Goal: Navigation & Orientation: Find specific page/section

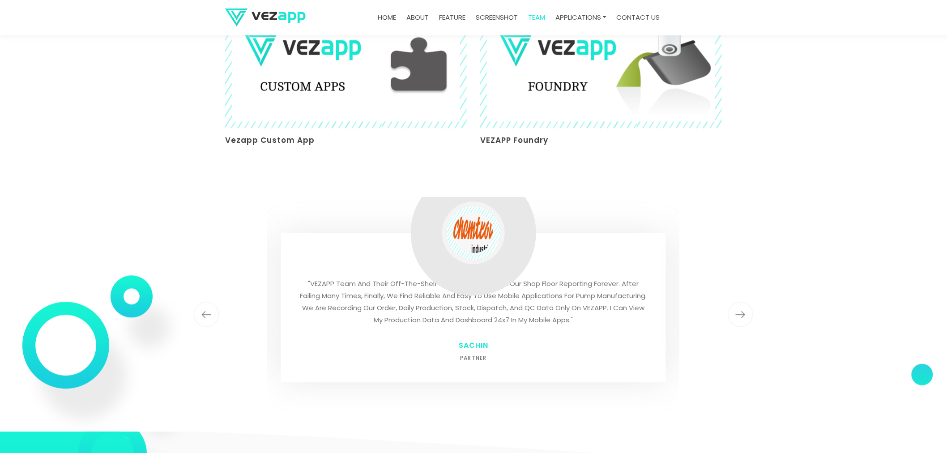
scroll to position [2212, 0]
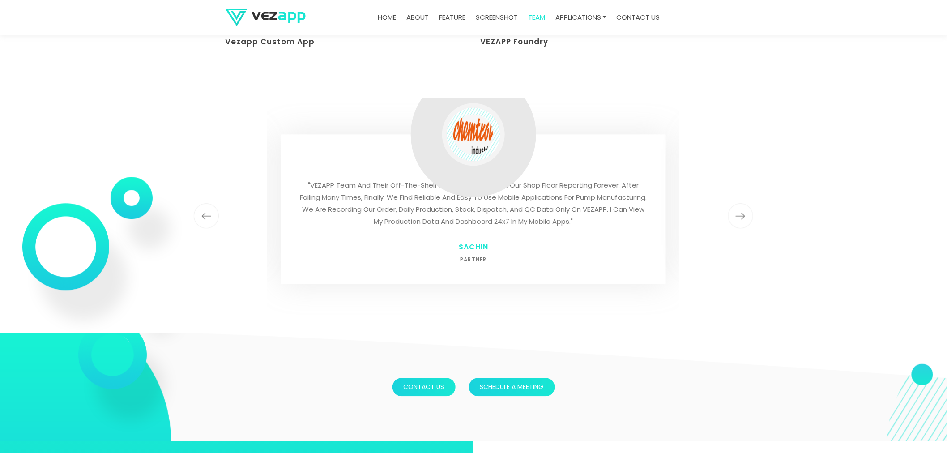
click at [736, 203] on img "button" at bounding box center [740, 215] width 25 height 25
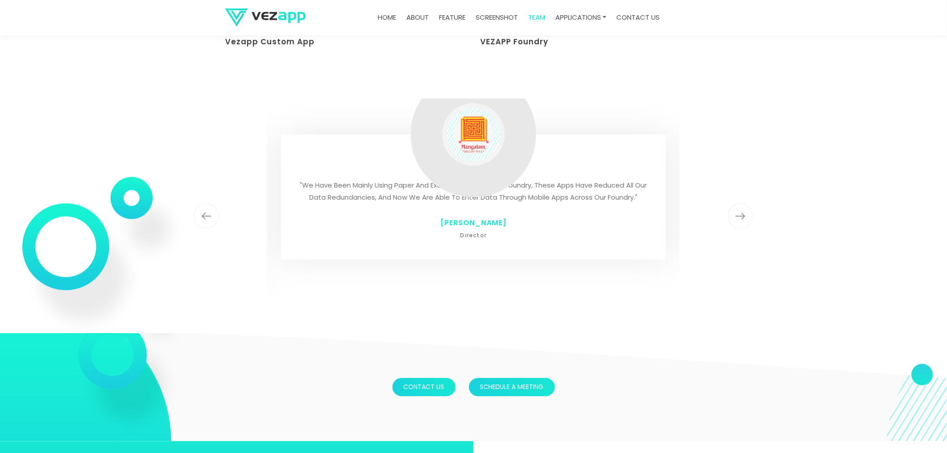
click at [736, 203] on img "button" at bounding box center [740, 215] width 25 height 25
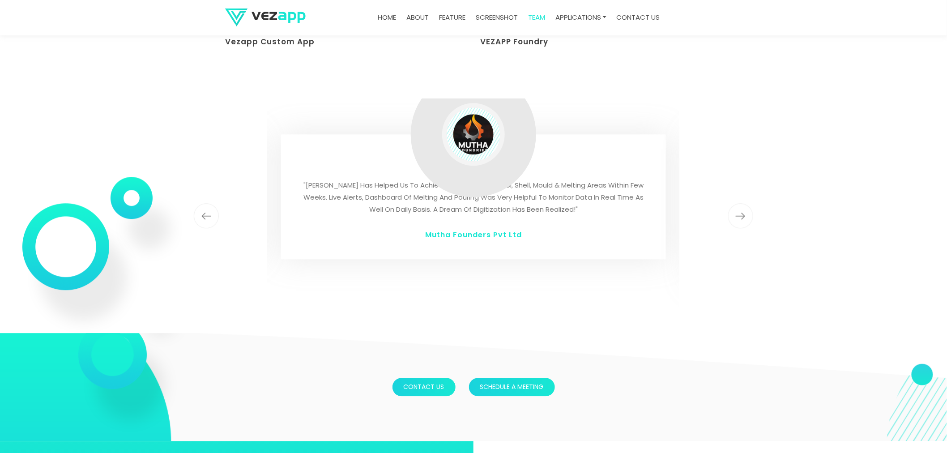
click at [736, 203] on img "button" at bounding box center [740, 215] width 25 height 25
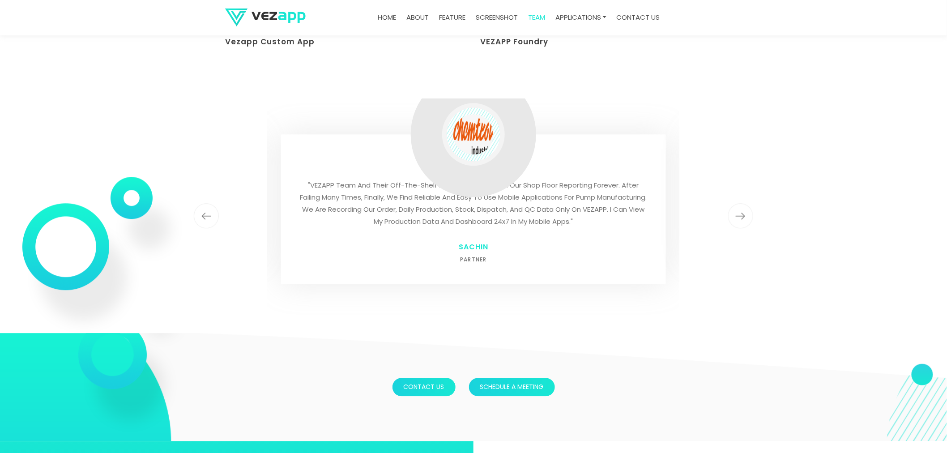
click at [736, 203] on img "button" at bounding box center [740, 215] width 25 height 25
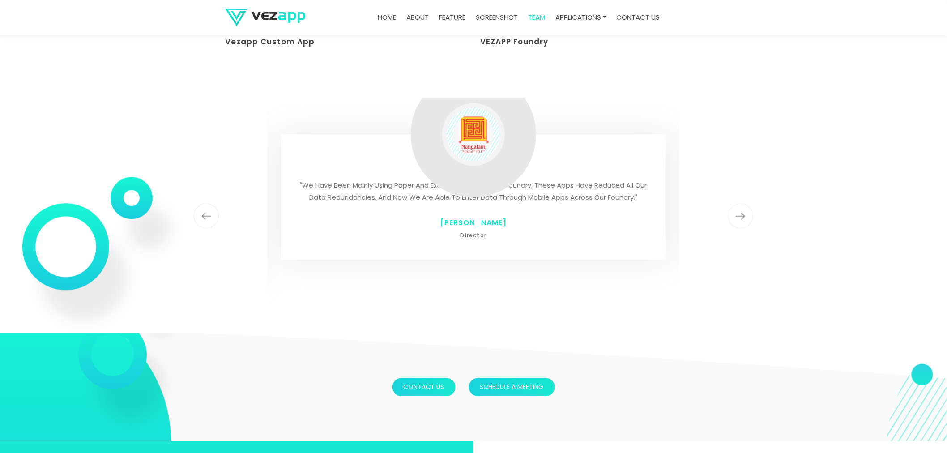
click at [736, 203] on img "button" at bounding box center [740, 215] width 25 height 25
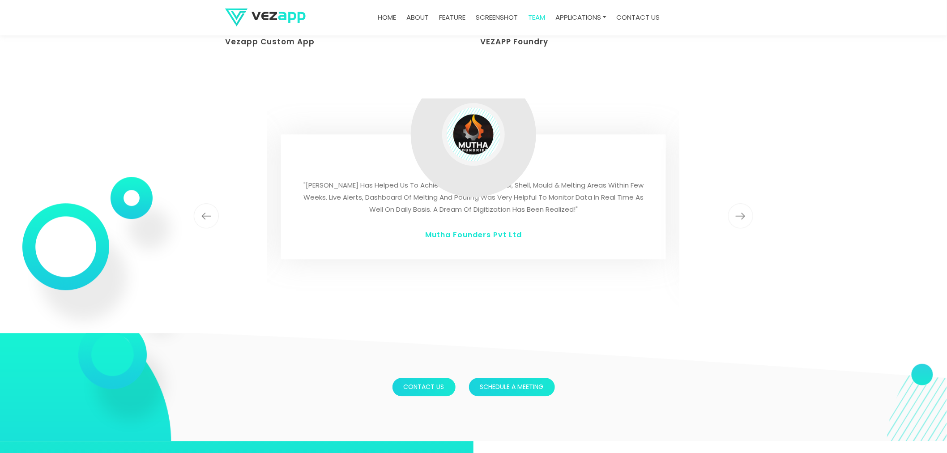
click at [736, 203] on img "button" at bounding box center [740, 215] width 25 height 25
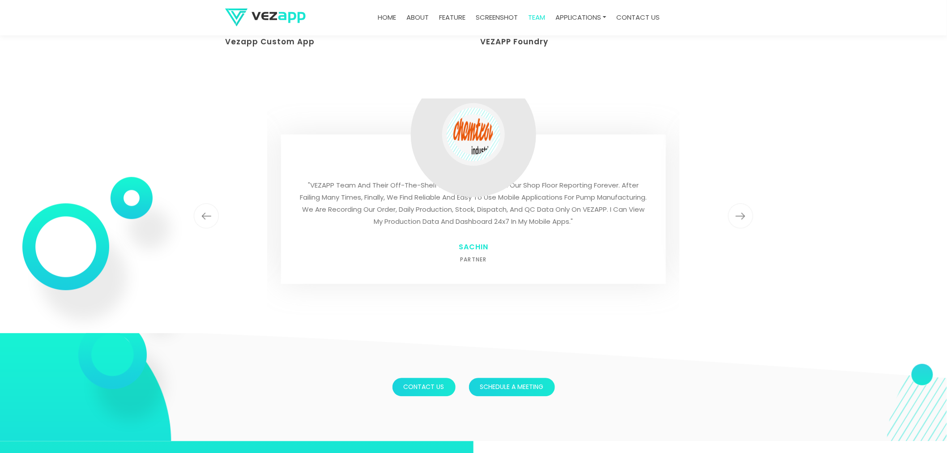
click at [736, 203] on img "button" at bounding box center [740, 215] width 25 height 25
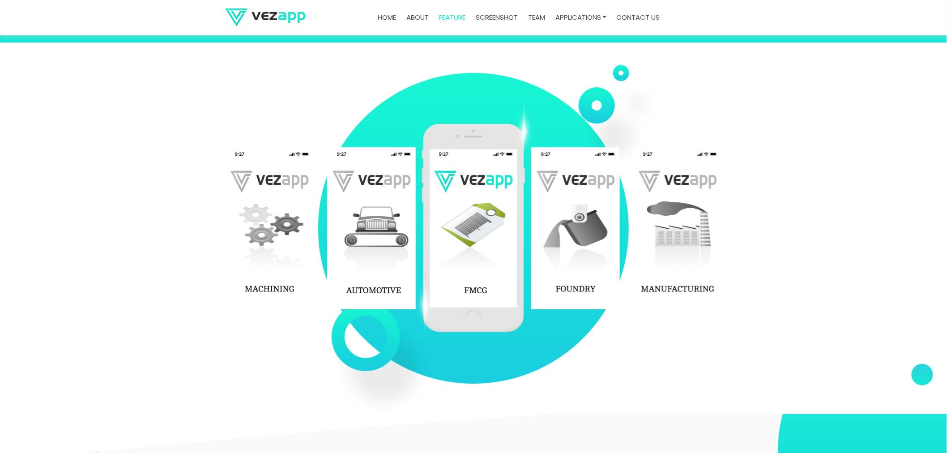
scroll to position [1118, 0]
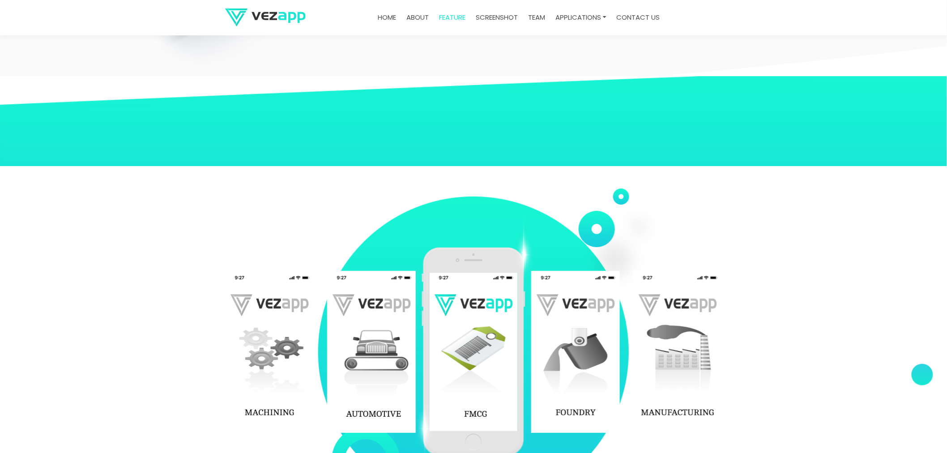
click at [385, 13] on link "Home" at bounding box center [387, 17] width 26 height 17
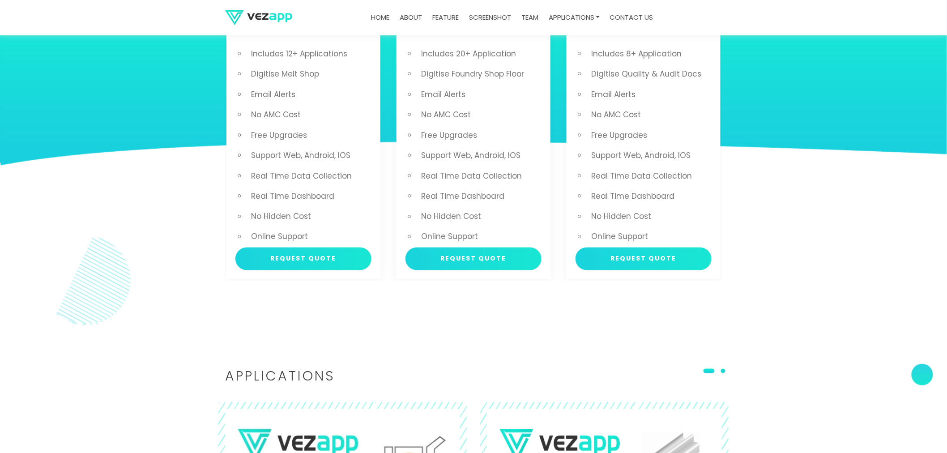
scroll to position [2120, 0]
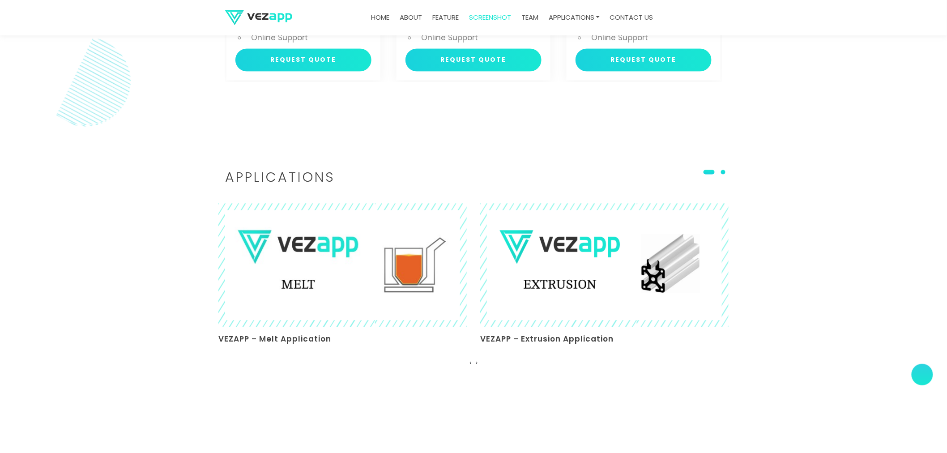
click at [405, 17] on link "about" at bounding box center [411, 17] width 30 height 17
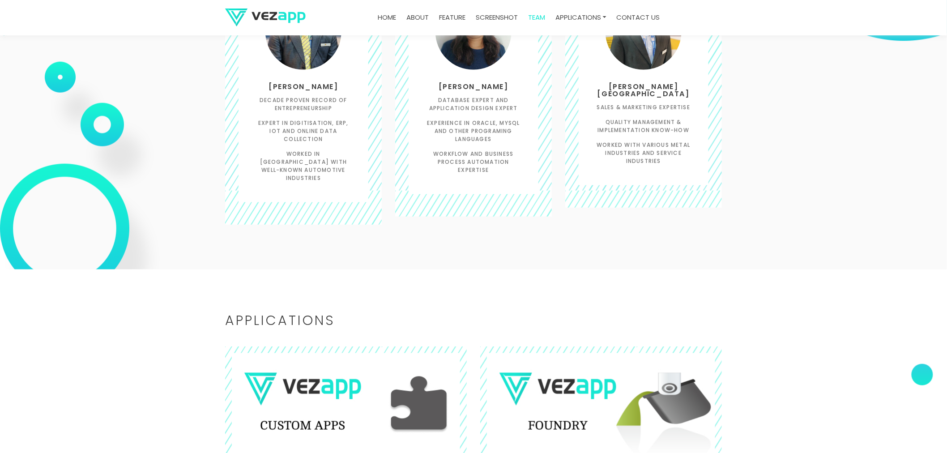
scroll to position [1715, 0]
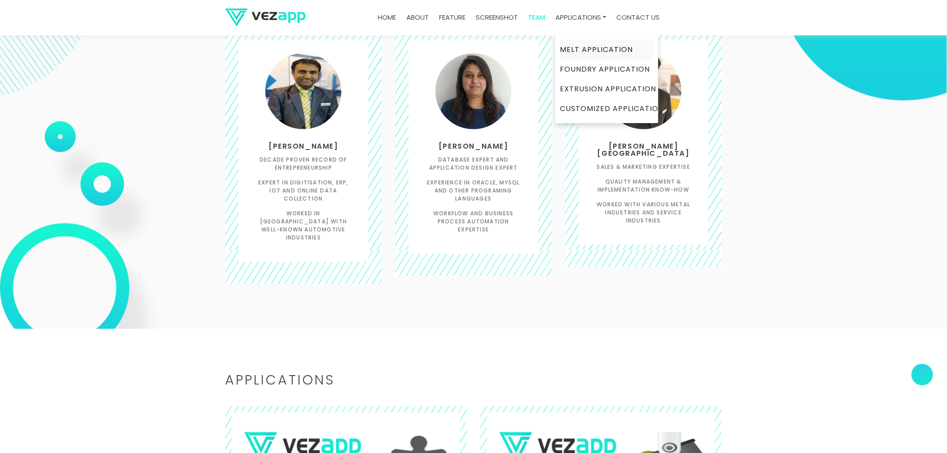
click at [578, 46] on link "Melt Application" at bounding box center [607, 50] width 94 height 20
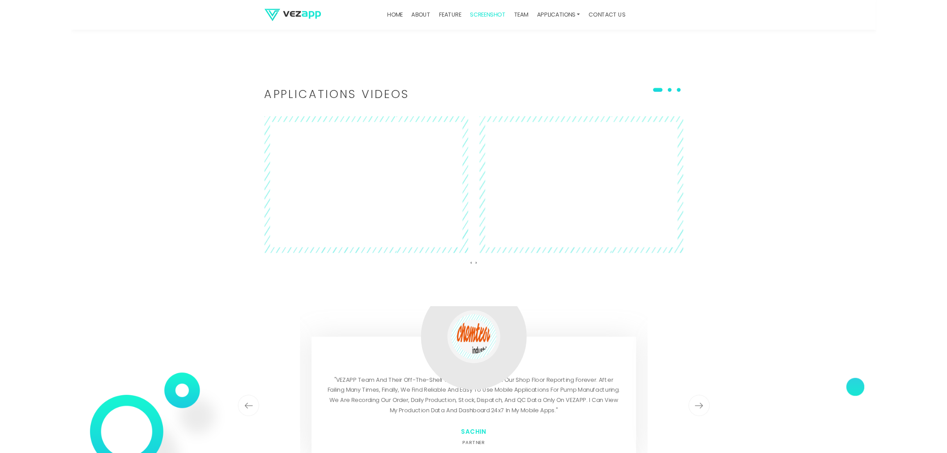
scroll to position [2536, 0]
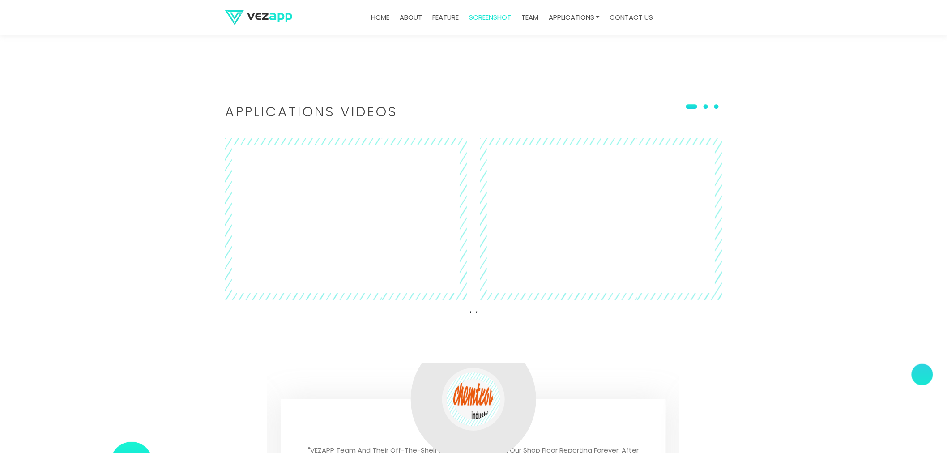
click at [708, 106] on span at bounding box center [706, 106] width 4 height 4
click at [708, 106] on span at bounding box center [702, 106] width 11 height 4
click at [716, 105] on button at bounding box center [716, 106] width 11 height 9
